Goal: Check status

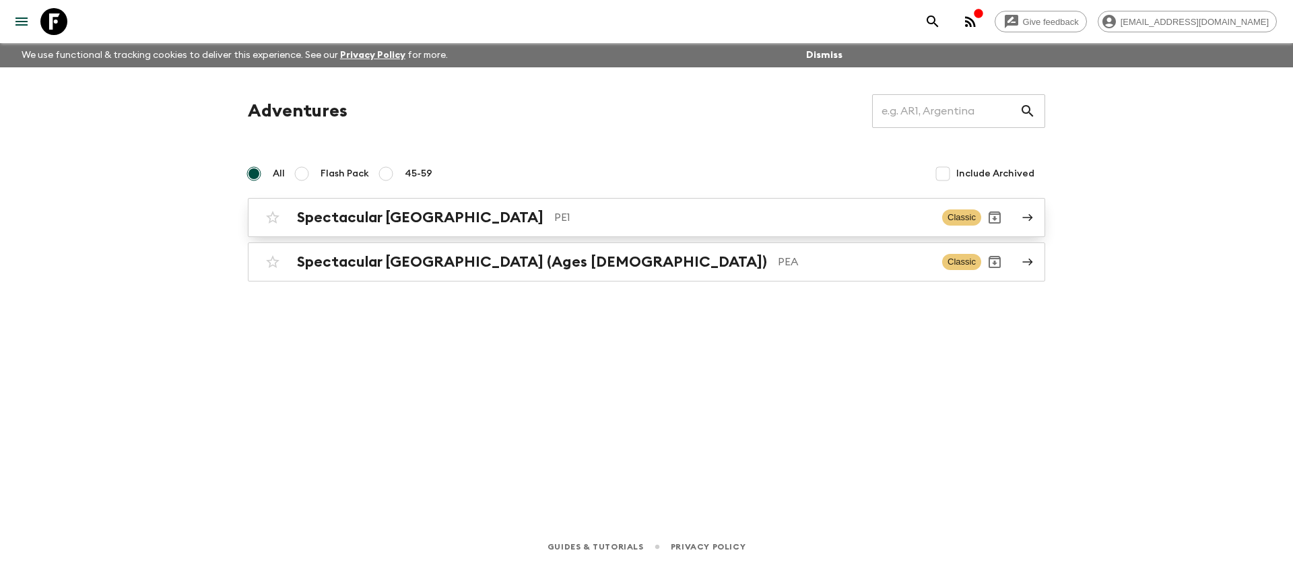
click at [554, 221] on p "PE1" at bounding box center [742, 218] width 377 height 16
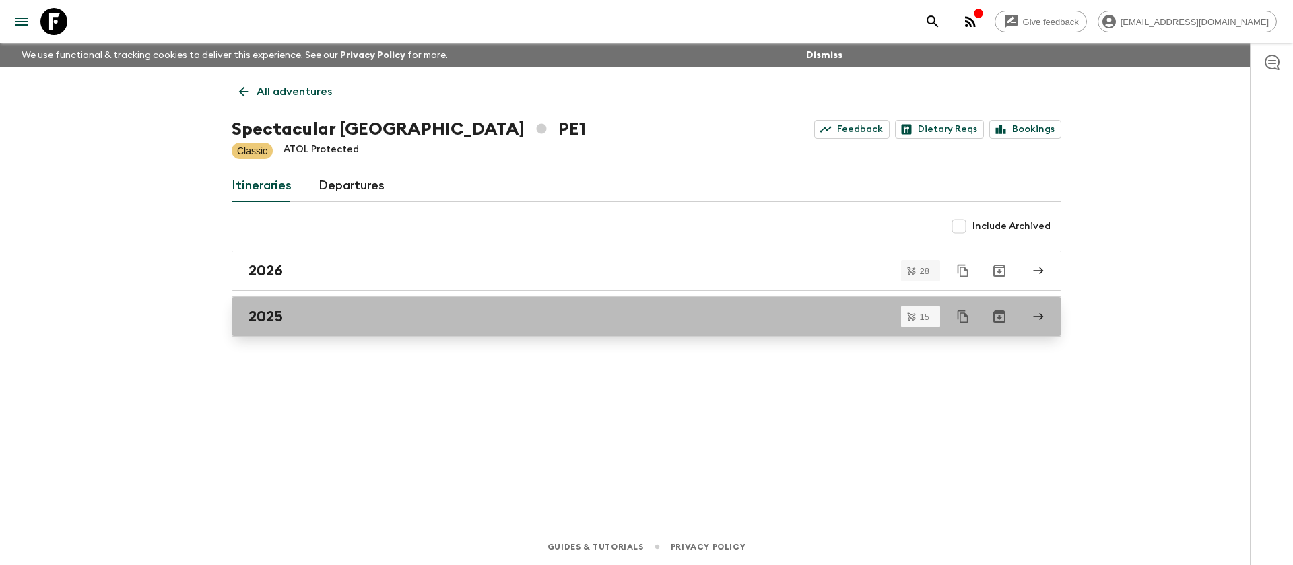
click at [521, 308] on div "2025" at bounding box center [634, 317] width 771 height 18
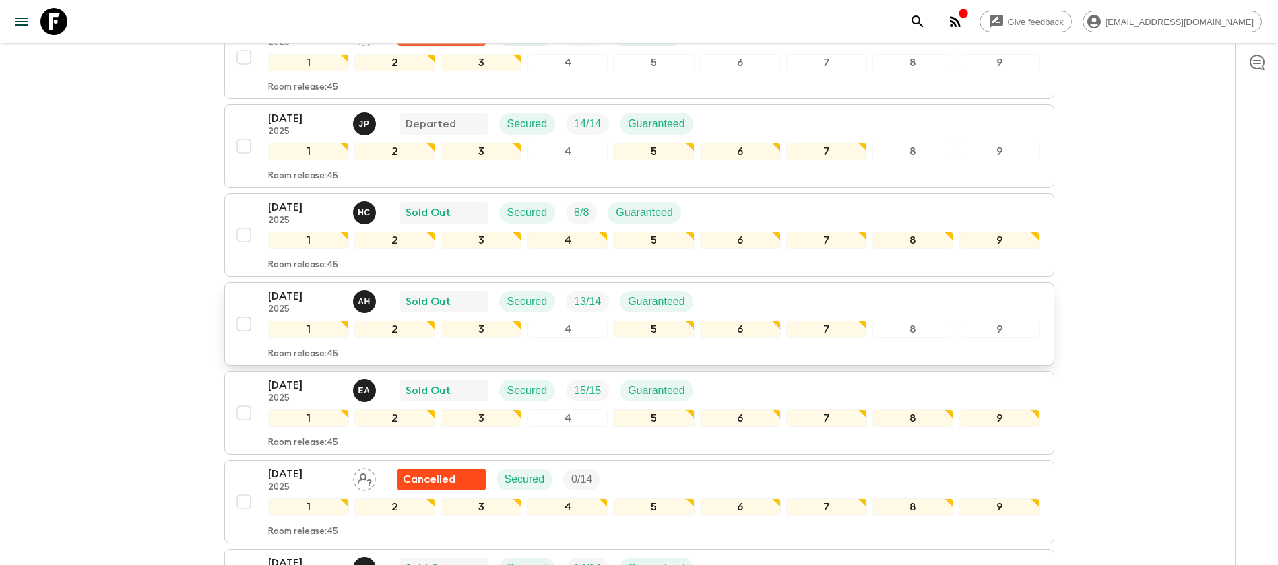
scroll to position [303, 0]
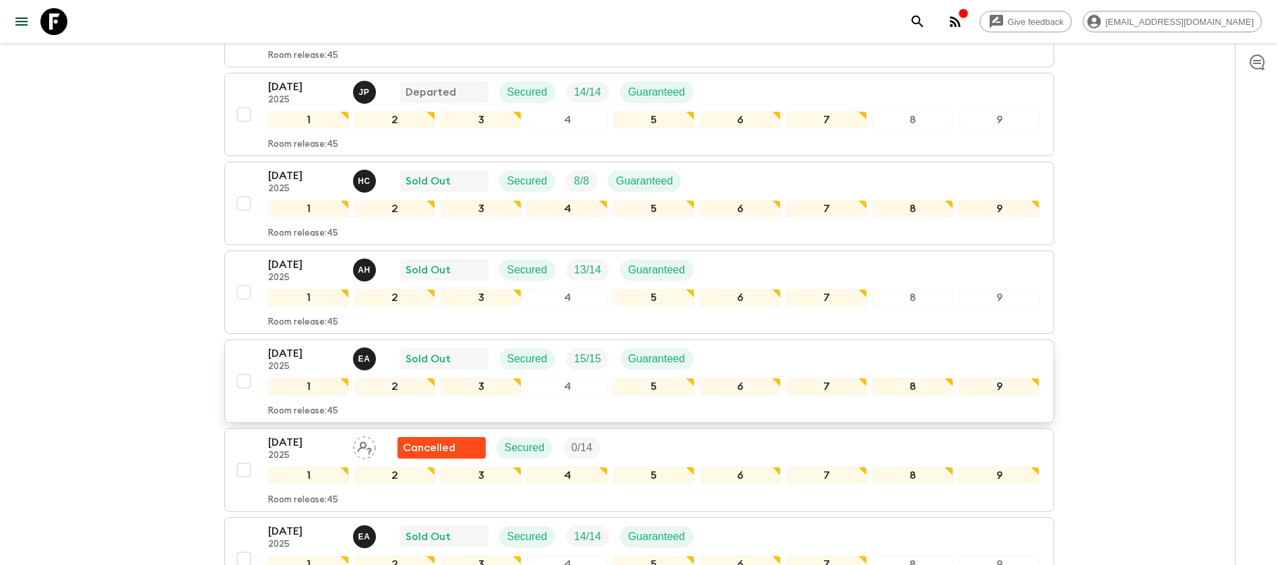
click at [954, 350] on div "[DATE] 2025 E A Sold Out Secured 15 / 15 Guaranteed" at bounding box center [654, 359] width 772 height 27
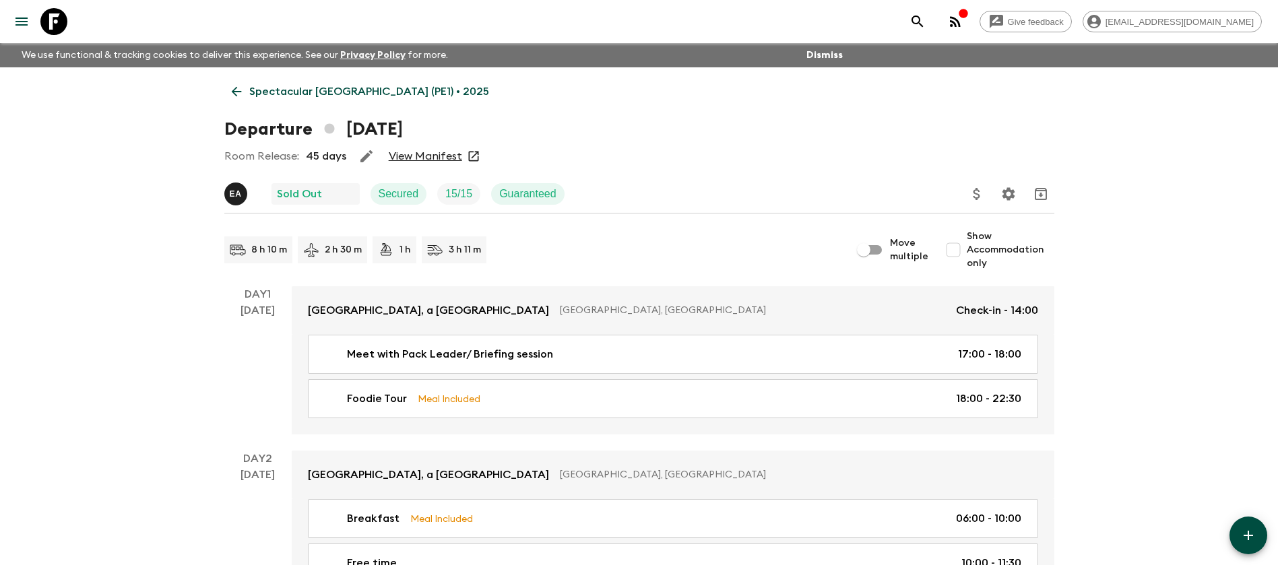
click at [443, 163] on div "Room Release: 45 days View Manifest" at bounding box center [639, 156] width 830 height 27
click at [447, 148] on div "Room Release: 45 days View Manifest" at bounding box center [639, 156] width 830 height 27
click at [441, 152] on link "View Manifest" at bounding box center [425, 156] width 73 height 13
